Goal: Find specific fact: Find specific fact

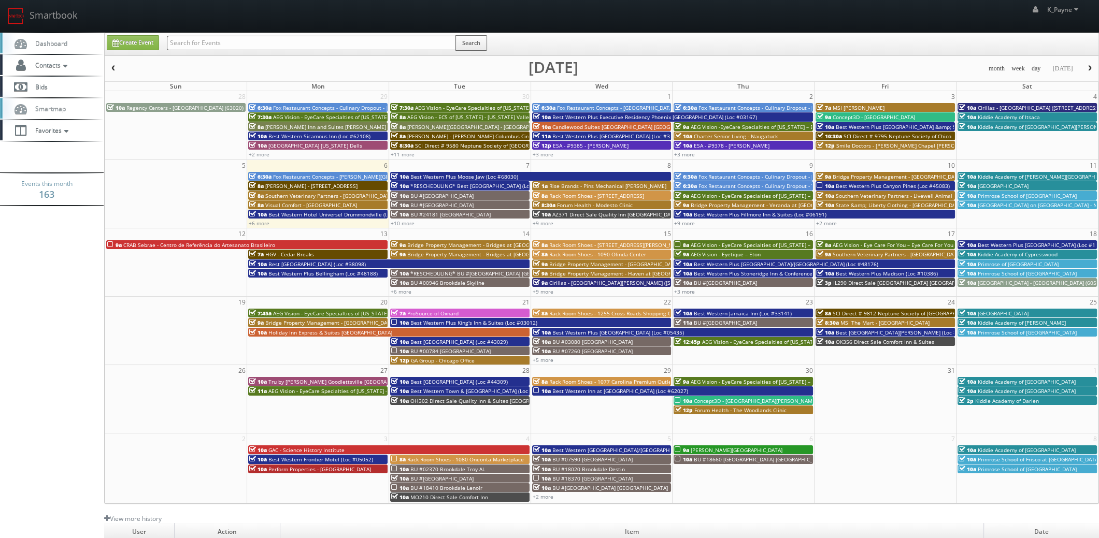
click at [235, 45] on input "text" at bounding box center [311, 43] width 289 height 15
type input "44518"
